Goal: Task Accomplishment & Management: Manage account settings

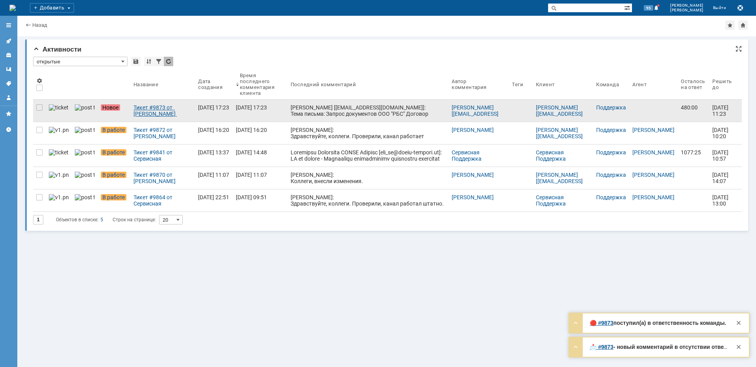
click at [134, 107] on div "Тикет #9873 от [PERSON_NAME] [[EMAIL_ADDRESS][DOMAIN_NAME]] (статус: Новое)" at bounding box center [163, 110] width 58 height 13
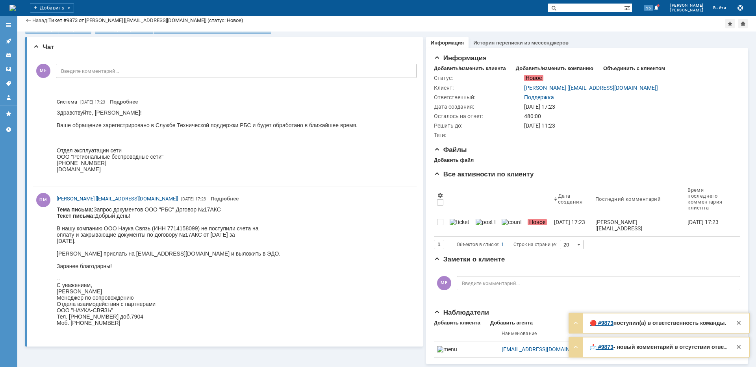
scroll to position [10, 0]
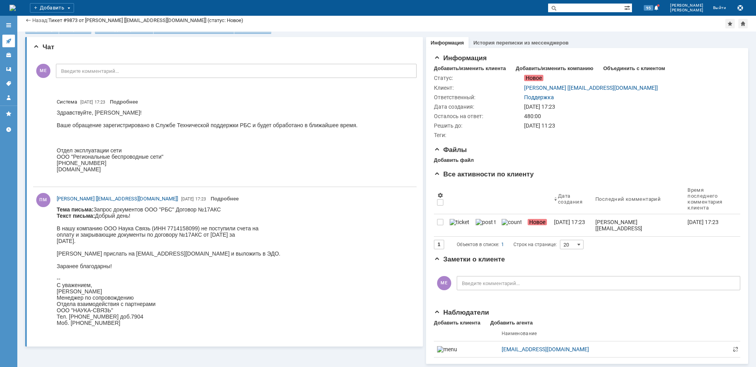
click at [8, 37] on link at bounding box center [8, 41] width 13 height 13
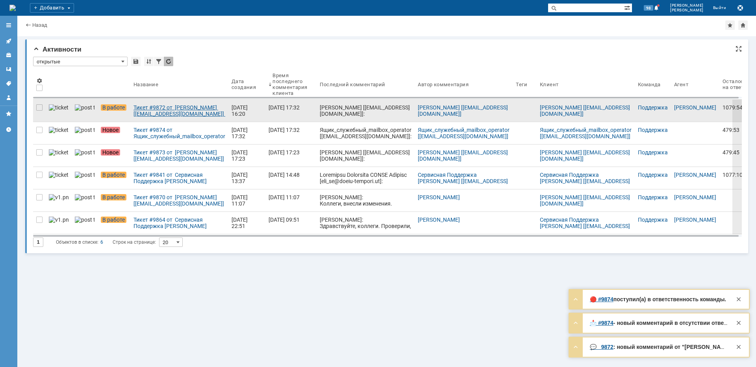
click at [167, 113] on div "Тикет #9872 от [PERSON_NAME] [[EMAIL_ADDRESS][DOMAIN_NAME]] (статус: В работе)" at bounding box center [180, 110] width 92 height 13
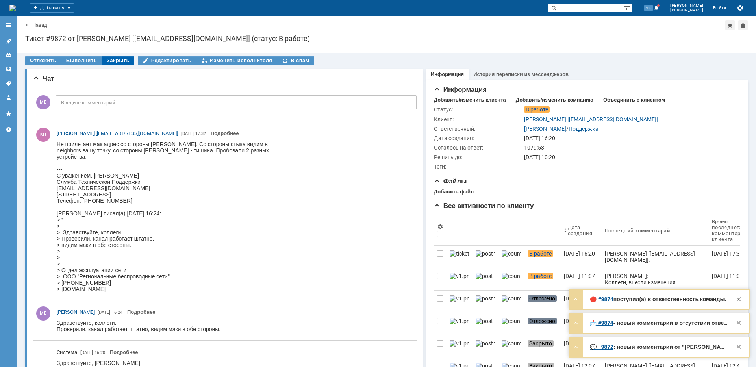
click at [109, 59] on div "Закрыть" at bounding box center [118, 60] width 32 height 9
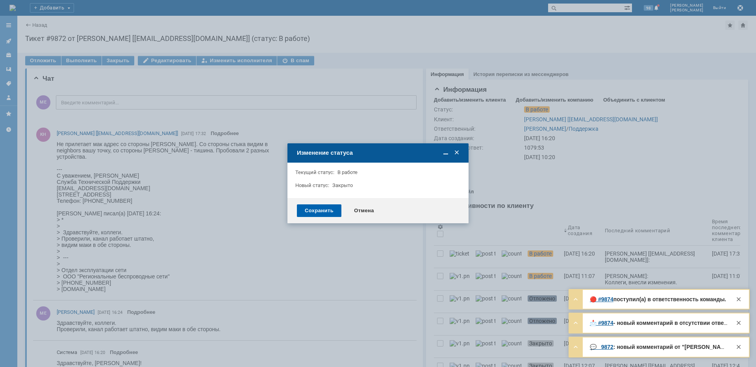
click at [314, 206] on div "Сохранить" at bounding box center [319, 210] width 45 height 13
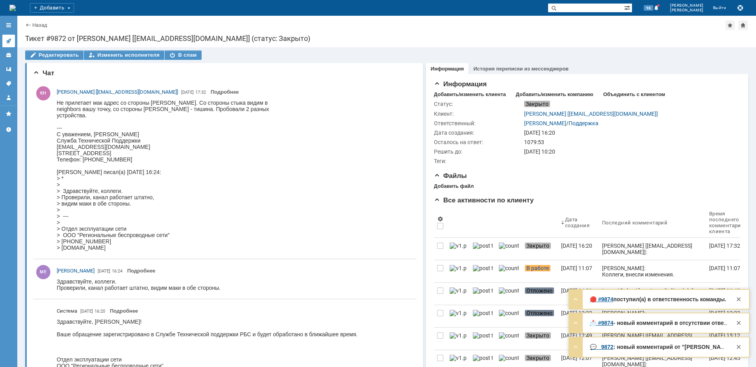
click at [11, 37] on link at bounding box center [8, 41] width 13 height 13
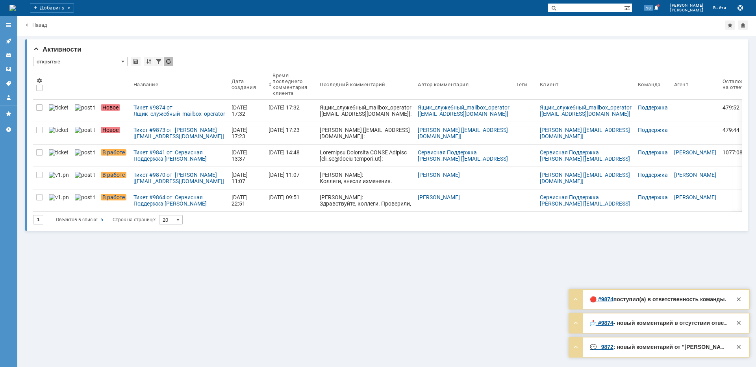
click at [158, 113] on div "Тикет #9874 от Ящик_служебный_mailbox_operator [[EMAIL_ADDRESS][DOMAIN_NAME]] (…" at bounding box center [180, 110] width 92 height 13
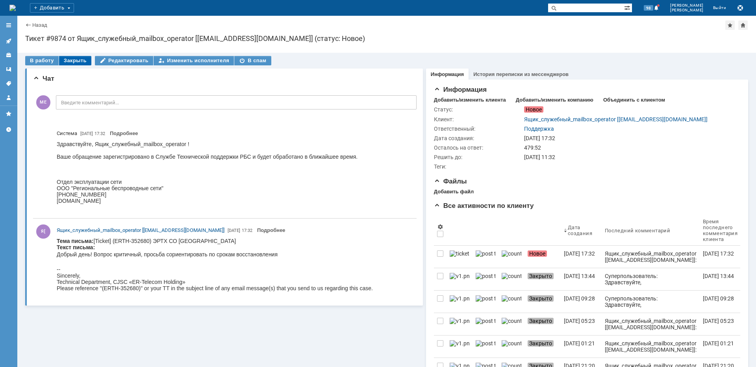
click at [74, 58] on div "Закрыть" at bounding box center [75, 60] width 32 height 9
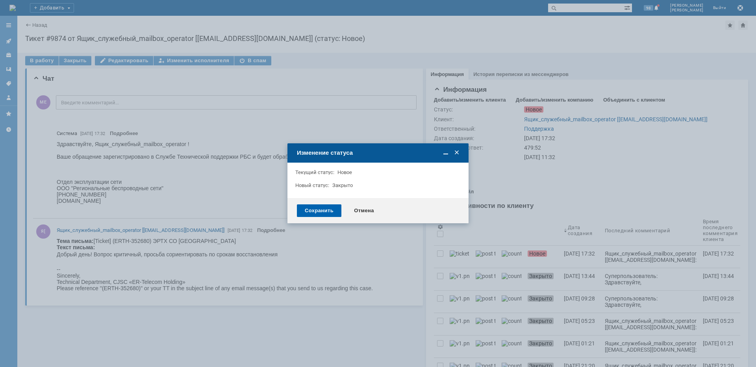
click at [306, 210] on div "Сохранить" at bounding box center [319, 210] width 45 height 13
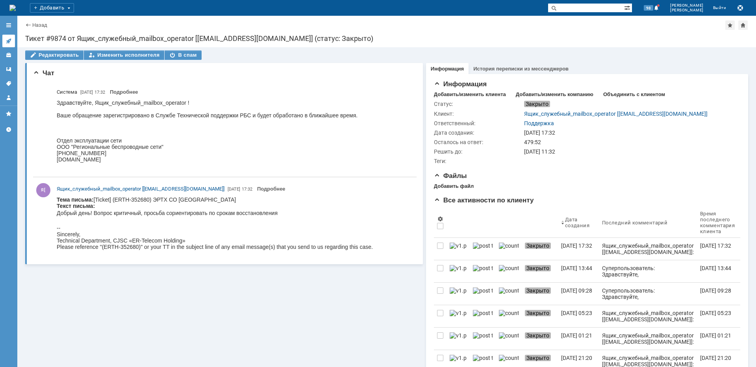
click at [6, 41] on icon at bounding box center [9, 41] width 6 height 6
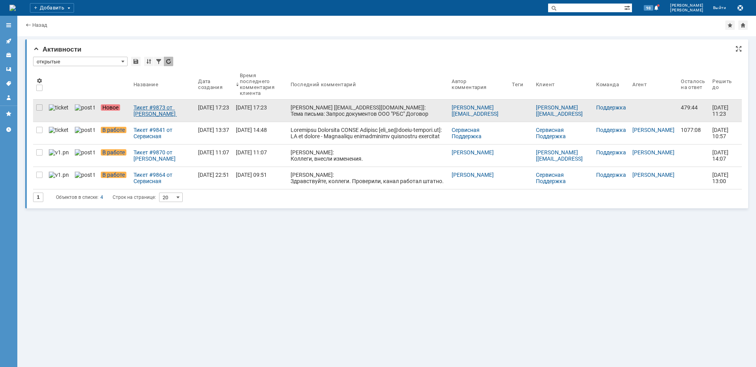
click at [150, 113] on div "Тикет #9873 от [PERSON_NAME] [[EMAIL_ADDRESS][DOMAIN_NAME]] (статус: Новое)" at bounding box center [163, 110] width 58 height 13
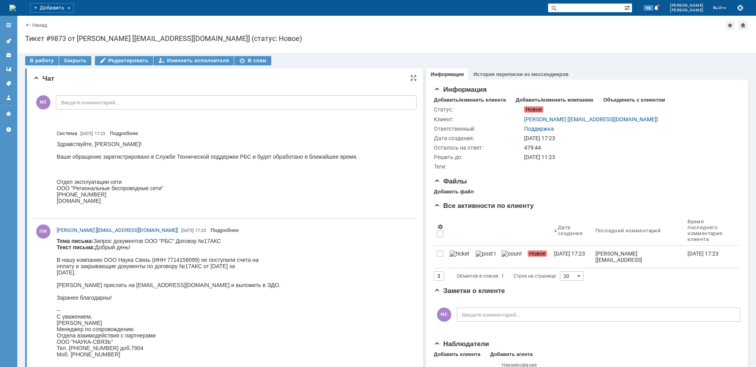
click at [267, 238] on html "Тема письма: Запрос документов ООО "РБС" Договор №17АКС Текст письма: Добрый де…" at bounding box center [233, 301] width 353 height 126
click at [356, 158] on div "Здравствуйте, [PERSON_NAME]! Ваше обращение зарегистрировано в Службе Техническ…" at bounding box center [207, 175] width 301 height 69
click at [231, 261] on body "Тема письма: Запрос документов ООО "РБС" Договор №17АКС Текст письма: Добрый де…" at bounding box center [169, 301] width 224 height 126
click at [8, 32] on div at bounding box center [8, 25] width 17 height 16
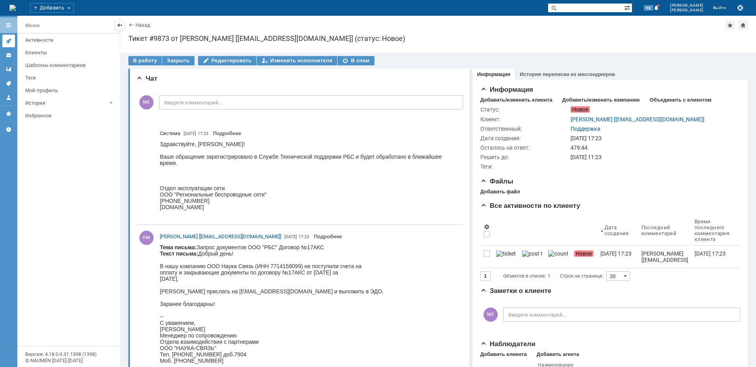
click at [9, 37] on link at bounding box center [8, 41] width 13 height 13
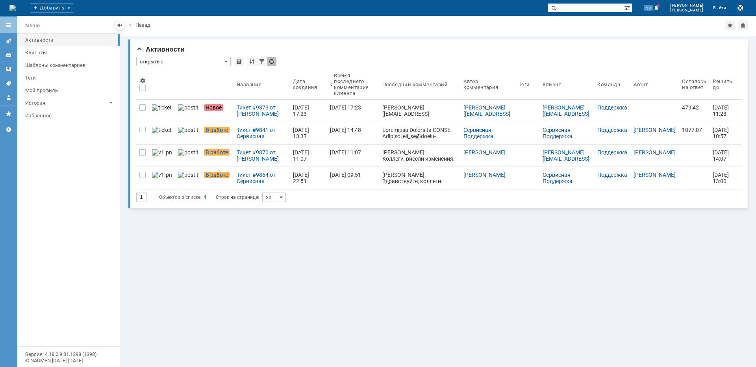
click at [11, 28] on div at bounding box center [8, 25] width 17 height 16
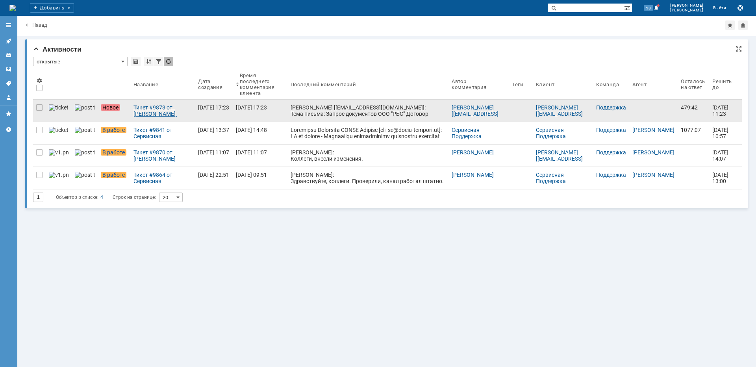
click at [144, 115] on div "Тикет #9873 от [PERSON_NAME] [[EMAIL_ADDRESS][DOMAIN_NAME]] (статус: Новое)" at bounding box center [163, 110] width 58 height 13
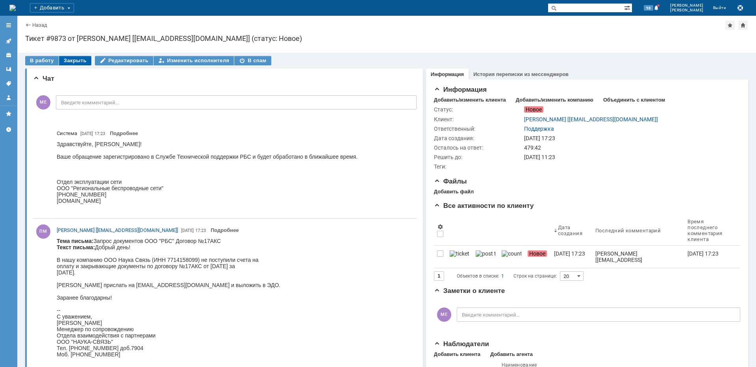
click at [68, 61] on div "Закрыть" at bounding box center [75, 60] width 32 height 9
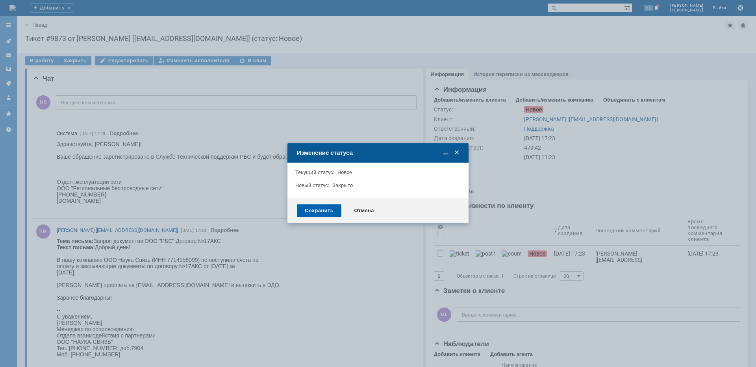
click at [319, 213] on div "Сохранить" at bounding box center [319, 210] width 45 height 13
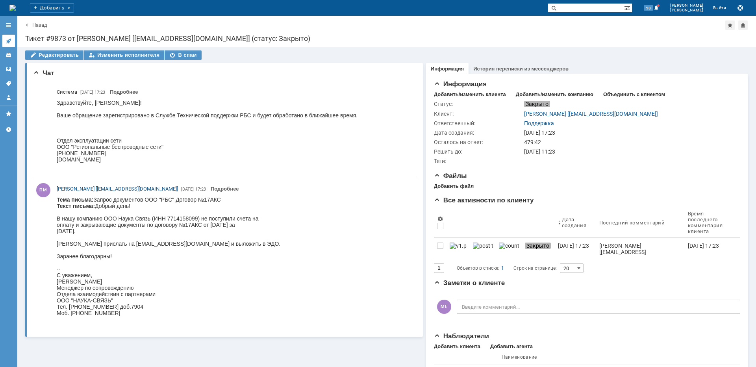
click at [8, 38] on icon at bounding box center [9, 41] width 6 height 6
